Goal: Transaction & Acquisition: Book appointment/travel/reservation

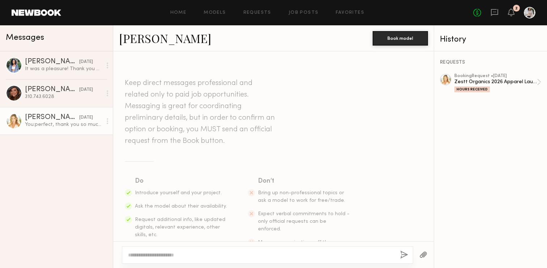
scroll to position [1000, 0]
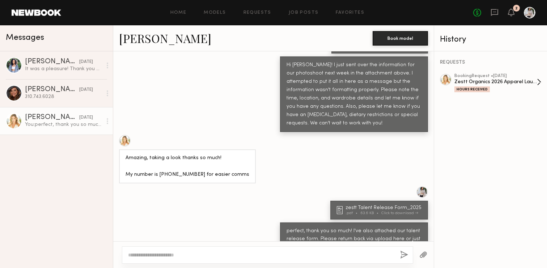
click at [475, 82] on div "Zestt Organics 2026 Apparel Launch" at bounding box center [495, 82] width 82 height 7
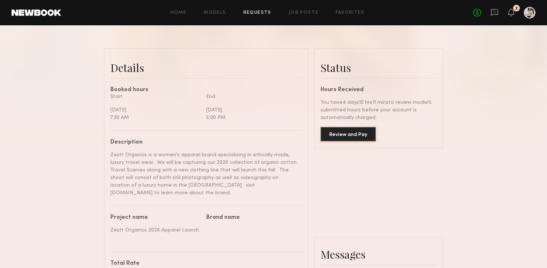
scroll to position [1226, 0]
click at [356, 137] on button "Review and Pay" at bounding box center [348, 134] width 55 height 14
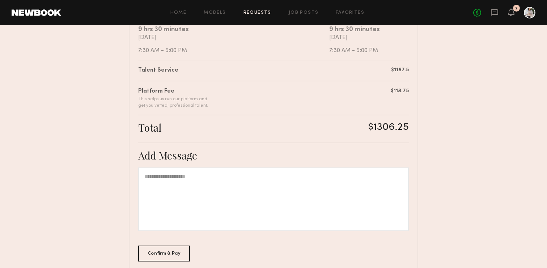
scroll to position [194, 0]
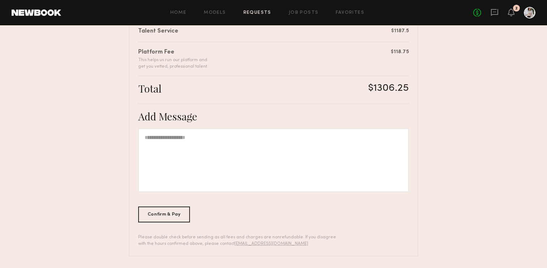
click at [328, 142] on div at bounding box center [273, 160] width 271 height 64
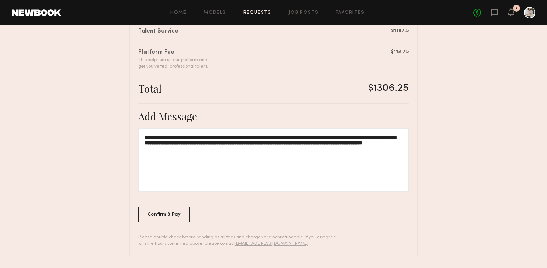
click at [323, 141] on div "**********" at bounding box center [273, 160] width 271 height 64
click at [170, 210] on div "Confirm & Pay" at bounding box center [164, 214] width 52 height 16
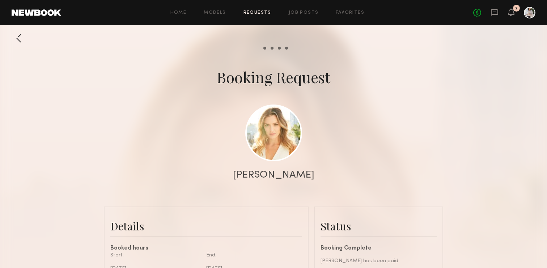
click at [518, 11] on div "No fees up to $5,000 2" at bounding box center [504, 13] width 62 height 12
click at [515, 12] on div "No fees up to $5,000 2" at bounding box center [504, 13] width 62 height 12
click at [513, 12] on icon at bounding box center [511, 11] width 6 height 5
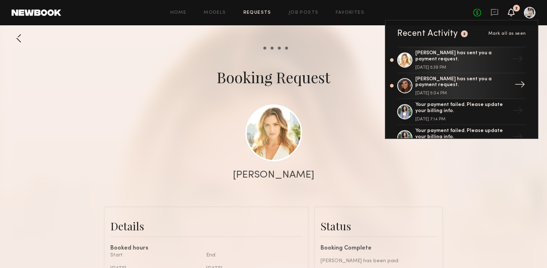
click at [427, 79] on div "[PERSON_NAME] has sent you a payment request." at bounding box center [462, 82] width 94 height 12
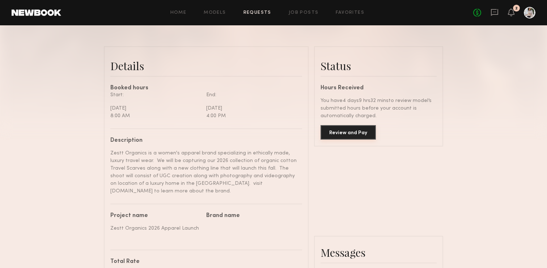
scroll to position [512, 0]
click at [351, 133] on button "Review and Pay" at bounding box center [348, 132] width 55 height 14
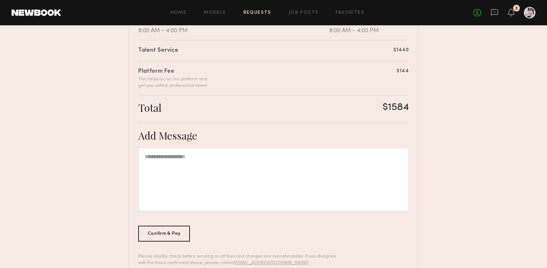
scroll to position [194, 0]
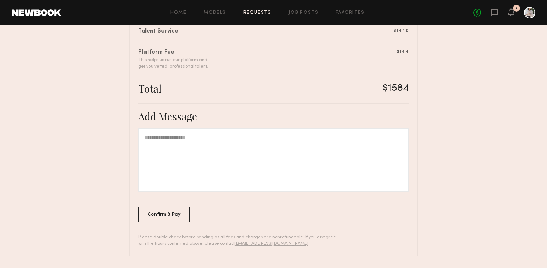
click at [274, 147] on div at bounding box center [273, 160] width 271 height 64
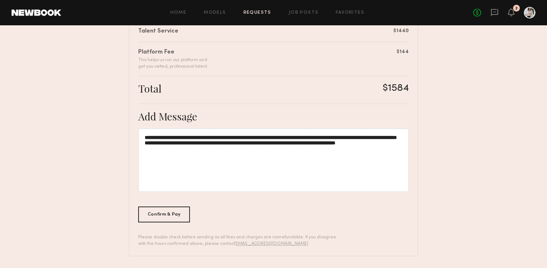
click at [226, 152] on div "**********" at bounding box center [273, 160] width 271 height 64
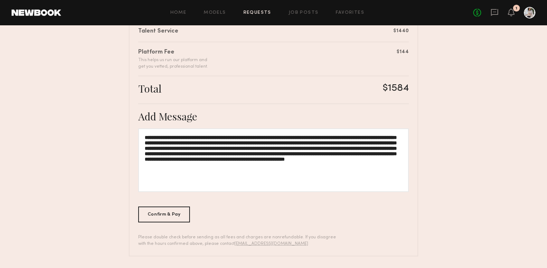
click at [222, 162] on div "**********" at bounding box center [273, 160] width 271 height 64
click at [185, 170] on div "**********" at bounding box center [273, 160] width 271 height 64
click at [169, 213] on div "Confirm & Pay" at bounding box center [164, 214] width 52 height 16
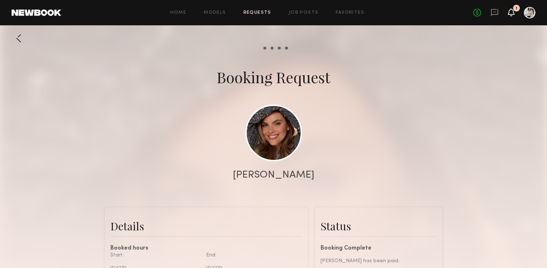
click at [514, 12] on icon at bounding box center [511, 12] width 7 height 8
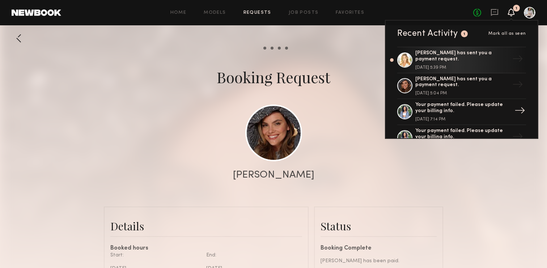
click at [408, 113] on div at bounding box center [404, 111] width 15 height 15
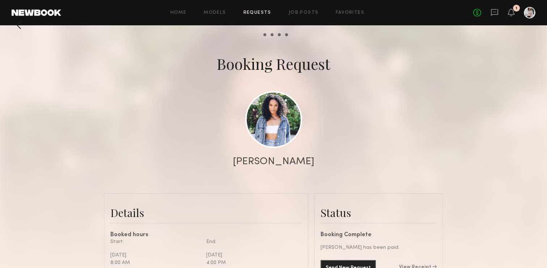
scroll to position [3, 0]
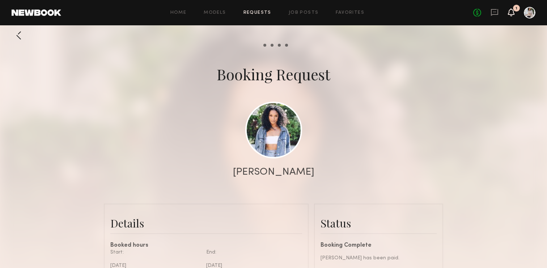
click at [513, 13] on icon at bounding box center [511, 11] width 6 height 5
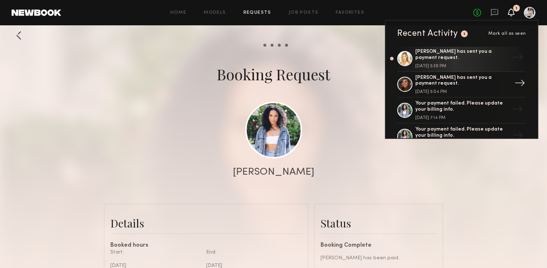
scroll to position [0, 0]
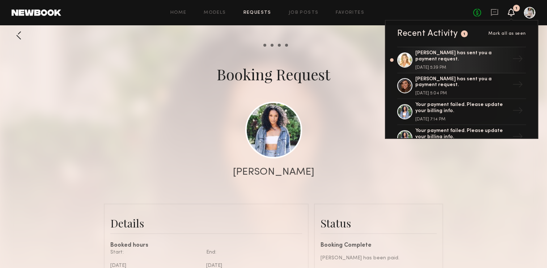
click at [160, 90] on div at bounding box center [273, 141] width 547 height 289
